Goal: Transaction & Acquisition: Purchase product/service

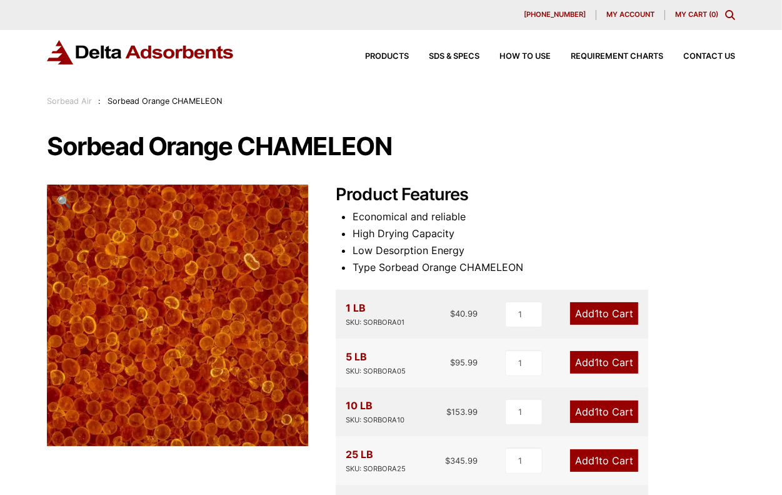
click at [619, 178] on div "Sorbead Orange CHAMELEON 🔍 Product Features Economical and reliable High Drying…" at bounding box center [391, 496] width 689 height 727
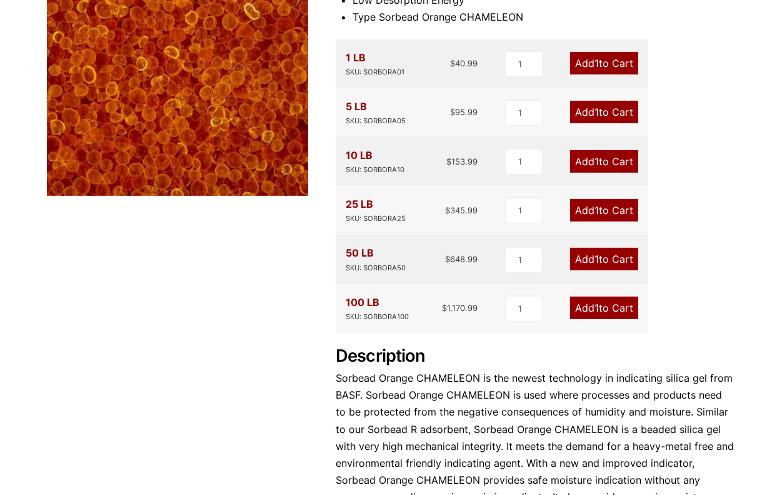
click at [582, 162] on link "Add 1 to Cart" at bounding box center [604, 161] width 68 height 23
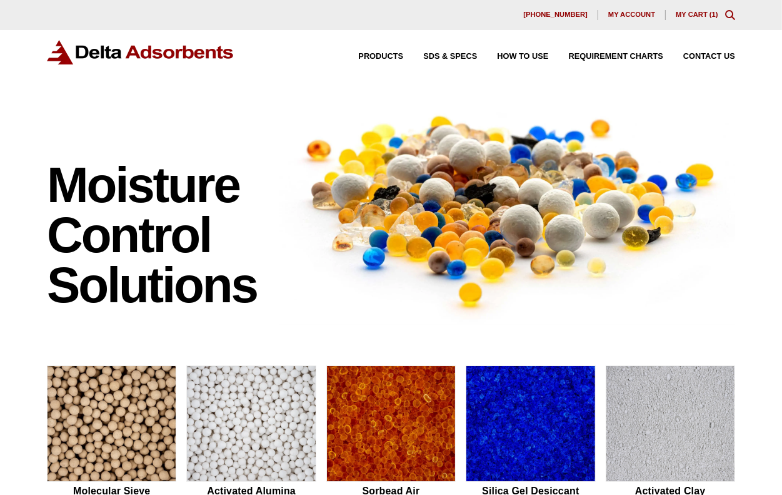
click at [676, 14] on link "My Cart ( 1 )" at bounding box center [697, 15] width 43 height 8
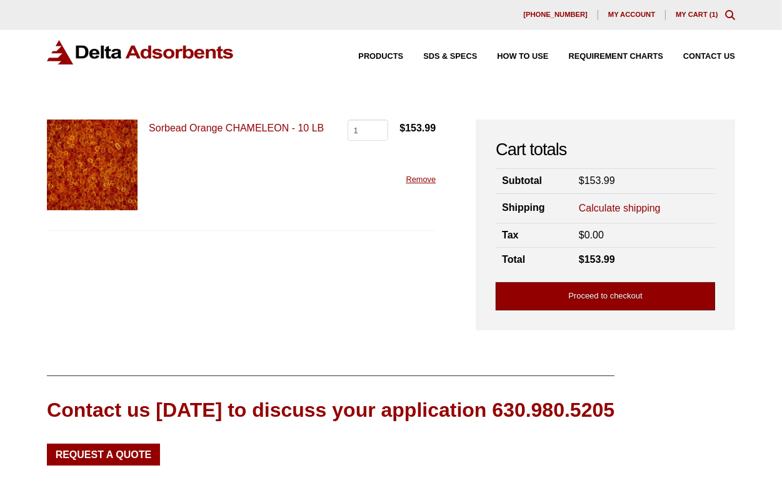
click at [510, 290] on link "Proceed to checkout" at bounding box center [606, 296] width 220 height 28
click at [402, 318] on div "Sorbead Orange CHAMELEON - 10 LB Sorbead Orange CHAMELEON - 10 LB quantity 1 $ …" at bounding box center [391, 224] width 689 height 211
drag, startPoint x: 145, startPoint y: 124, endPoint x: 337, endPoint y: 127, distance: 192.0
click at [337, 127] on div "Sorbead Orange CHAMELEON - 10 LB Sorbead Orange CHAMELEON - 10 LB quantity 1 $ …" at bounding box center [241, 174] width 389 height 111
copy link "Sorbead Orange CHAMELEON - 10 LB"
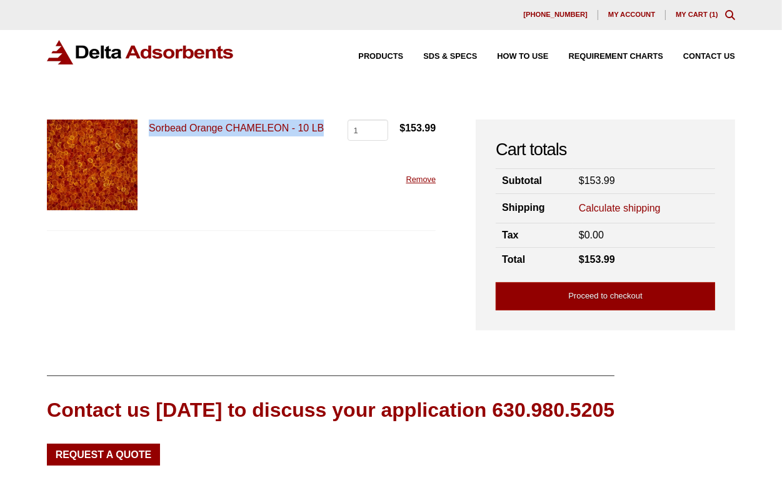
scroll to position [136, 0]
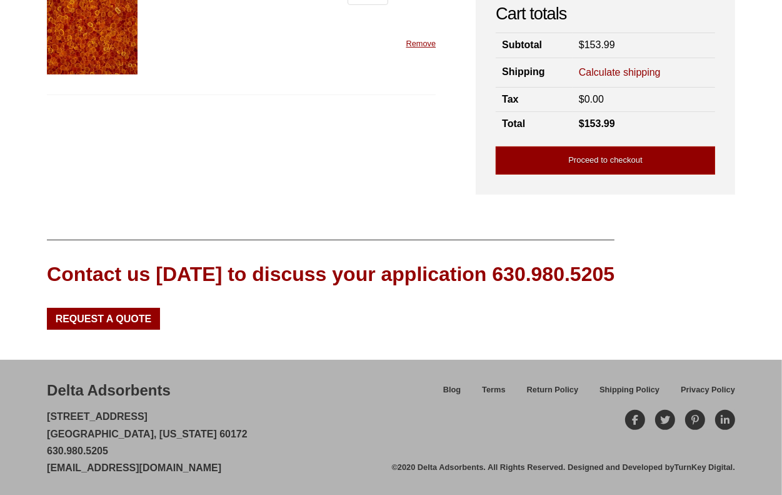
click at [139, 382] on div "Delta Adsorbents" at bounding box center [109, 390] width 124 height 21
copy div "Delta Adsorbents"
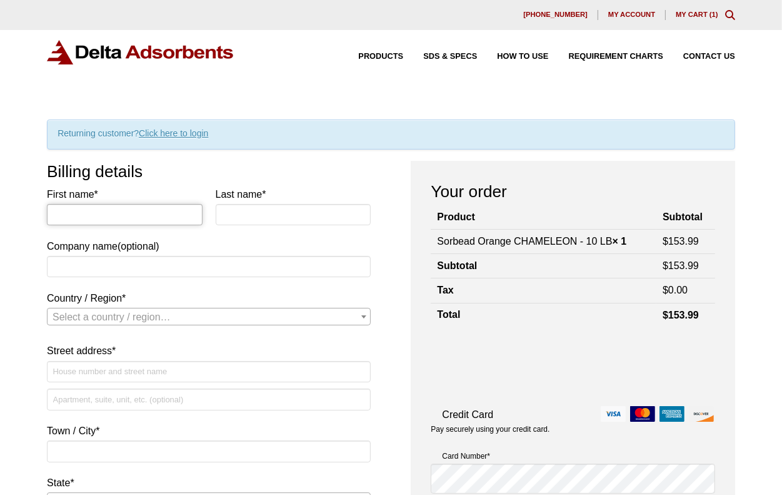
click at [110, 210] on input "First name *" at bounding box center [125, 214] width 156 height 21
type input "[PERSON_NAME]"
type input "Preferred Suppliers LLC"
select select "US"
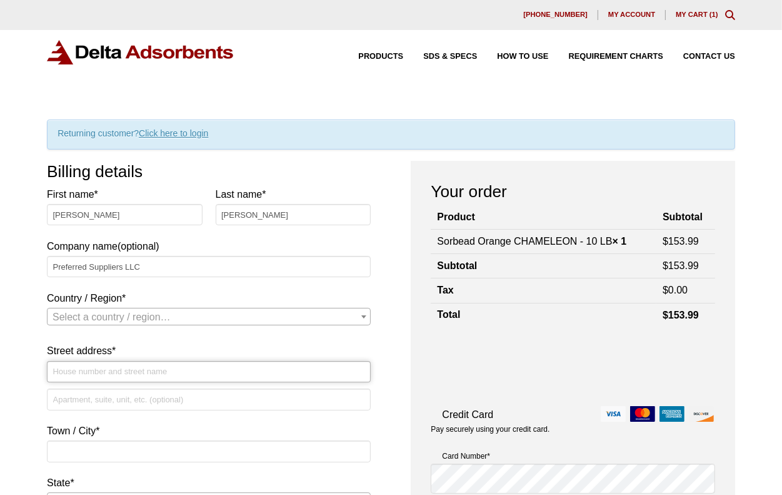
type input "[STREET_ADDRESS]"
type input "#1"
type input "Encinitas"
type input "92024"
type input "7143432448"
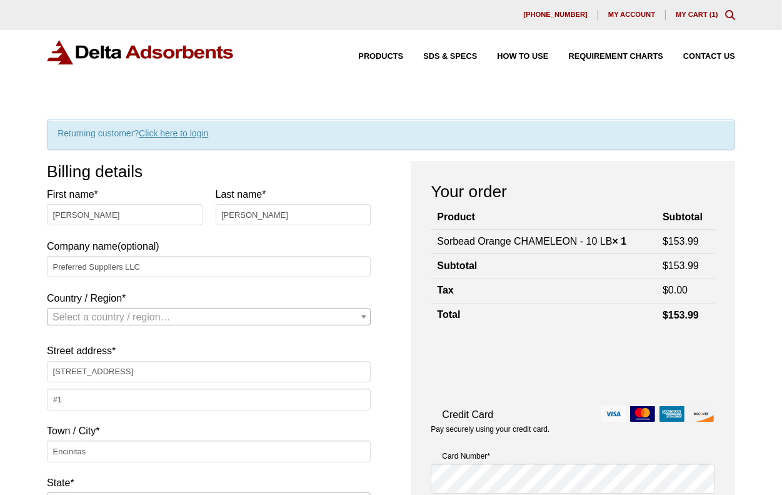
type input "[PERSON_NAME][EMAIL_ADDRESS][DOMAIN_NAME]"
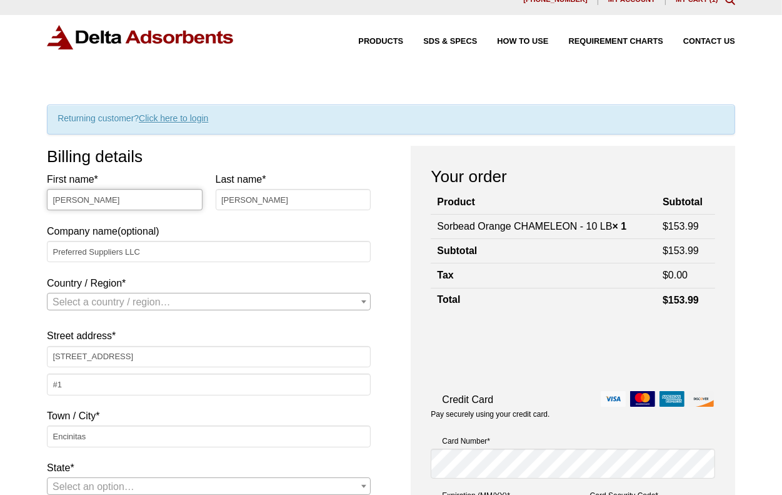
select select "US"
select select "CA"
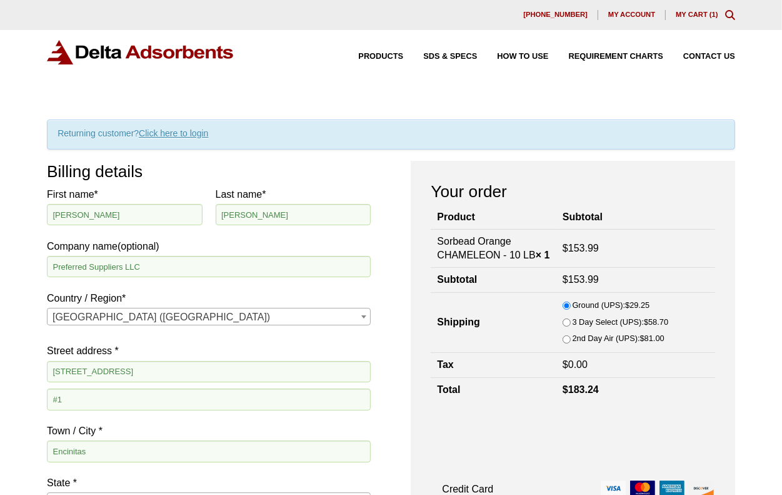
click at [386, 38] on div "Products SDS & SPECS How to Use Requirement Charts Contact Us" at bounding box center [391, 62] width 782 height 64
drag, startPoint x: 620, startPoint y: 99, endPoint x: 562, endPoint y: 108, distance: 58.7
